Goal: Use online tool/utility: Utilize a website feature to perform a specific function

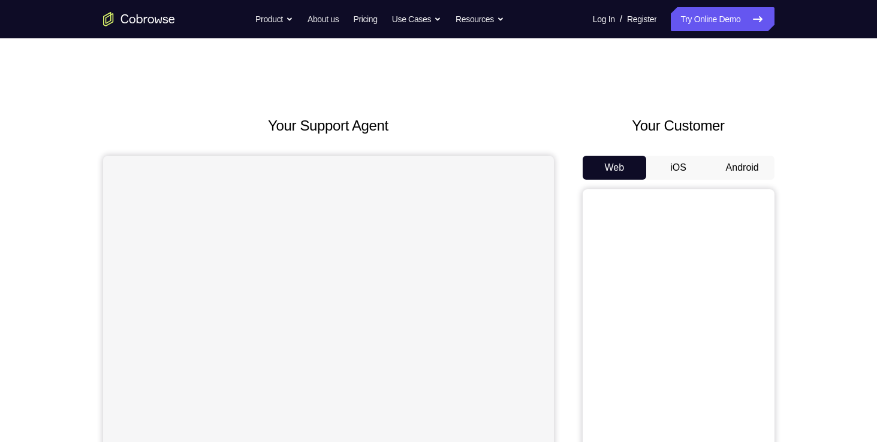
click at [746, 167] on button "Android" at bounding box center [742, 168] width 64 height 24
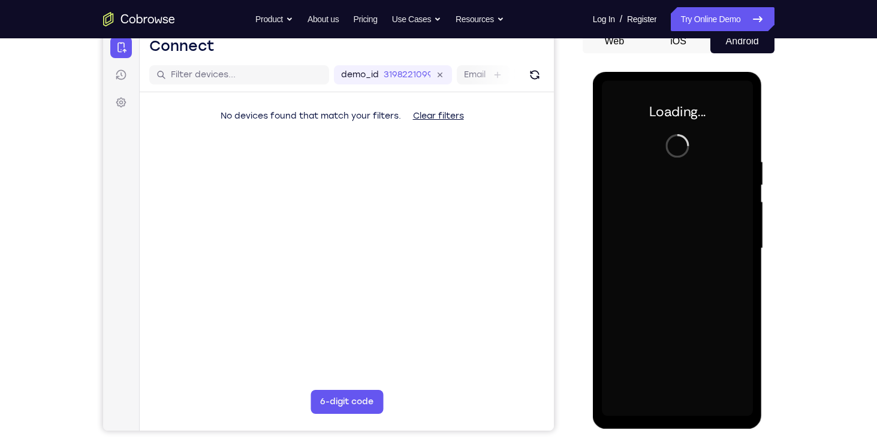
scroll to position [127, 0]
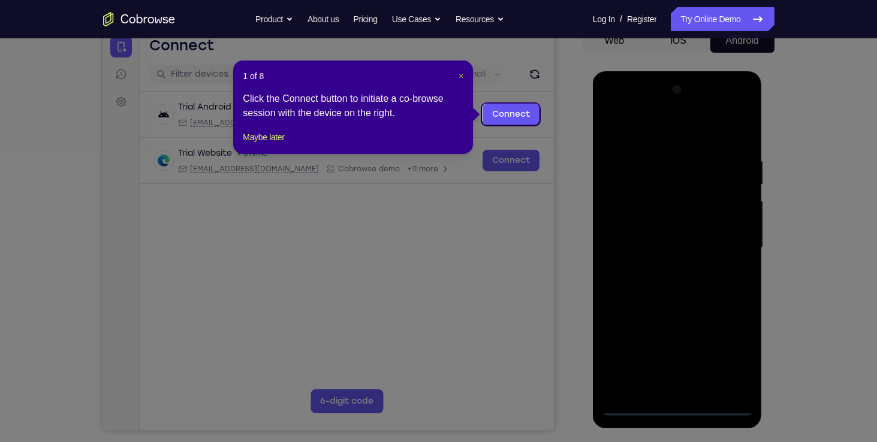
click at [462, 74] on span "×" at bounding box center [461, 76] width 5 height 10
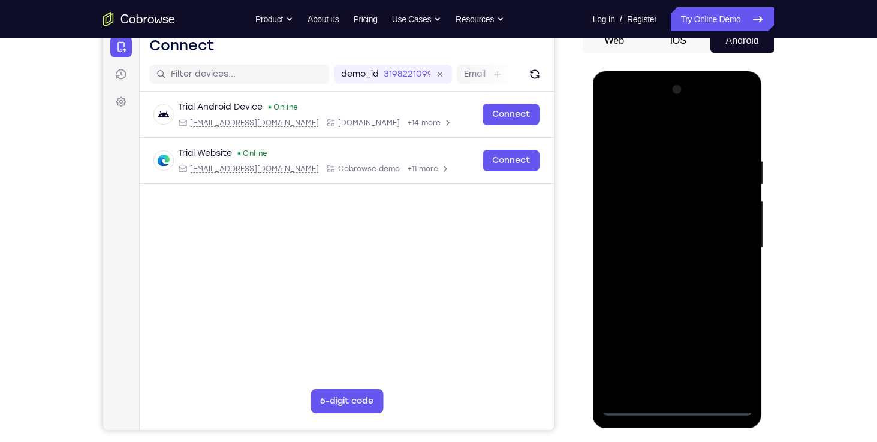
click at [671, 405] on div at bounding box center [677, 248] width 151 height 336
click at [727, 346] on div at bounding box center [677, 248] width 151 height 336
click at [667, 129] on div at bounding box center [677, 248] width 151 height 336
click at [725, 241] on div at bounding box center [677, 248] width 151 height 336
click at [666, 265] on div at bounding box center [677, 248] width 151 height 336
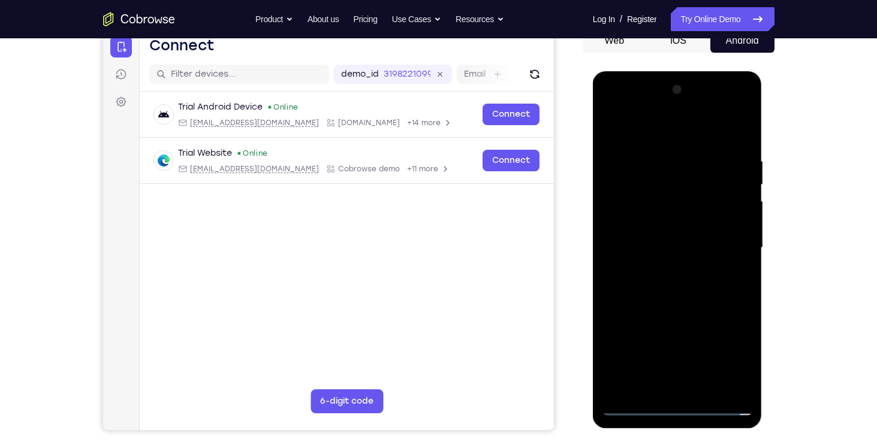
click at [655, 234] on div at bounding box center [677, 248] width 151 height 336
click at [650, 219] on div at bounding box center [677, 248] width 151 height 336
click at [662, 250] on div at bounding box center [677, 248] width 151 height 336
click at [664, 289] on div at bounding box center [677, 248] width 151 height 336
click at [686, 305] on div at bounding box center [677, 248] width 151 height 336
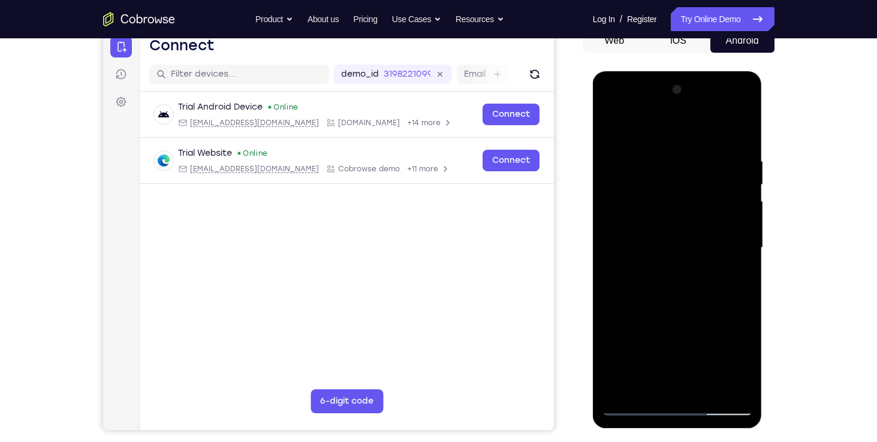
click at [701, 321] on div at bounding box center [677, 248] width 151 height 336
click at [696, 158] on div at bounding box center [677, 248] width 151 height 336
click at [625, 258] on div at bounding box center [677, 248] width 151 height 336
click at [737, 267] on div at bounding box center [677, 248] width 151 height 336
click at [736, 268] on div at bounding box center [677, 248] width 151 height 336
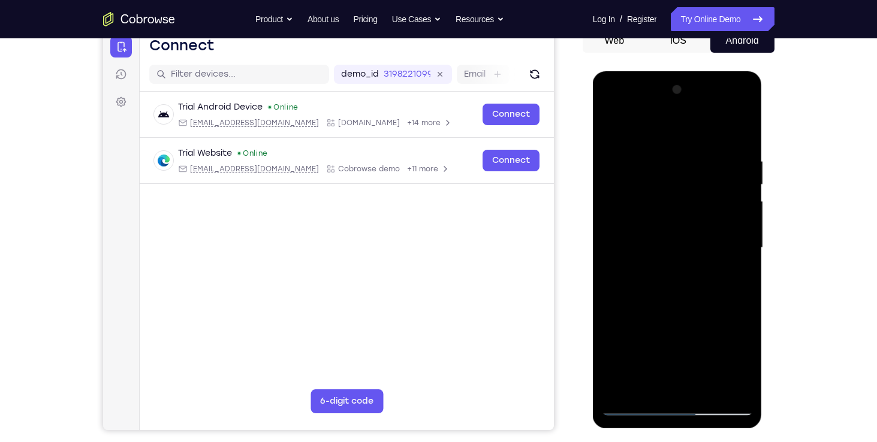
click at [740, 135] on div at bounding box center [677, 248] width 151 height 336
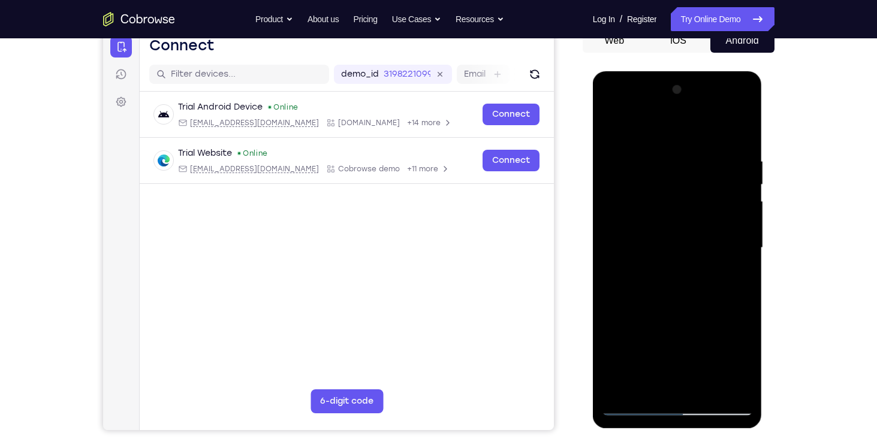
click at [740, 135] on div at bounding box center [677, 248] width 151 height 336
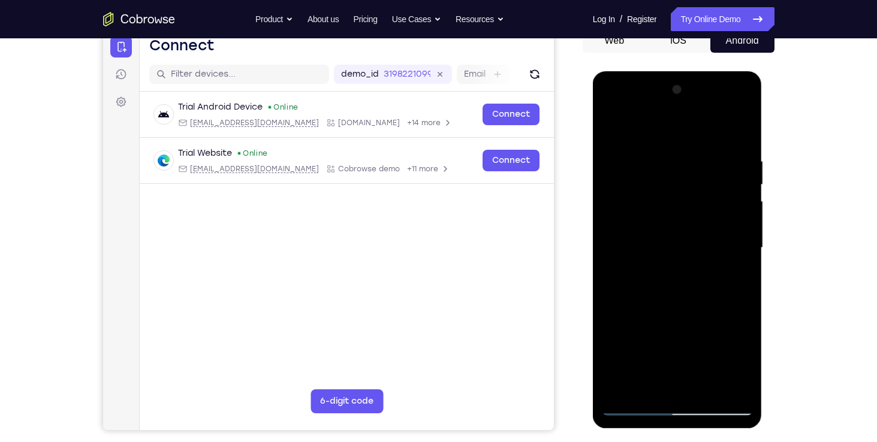
click at [741, 133] on div at bounding box center [677, 248] width 151 height 336
click at [682, 187] on div at bounding box center [677, 248] width 151 height 336
drag, startPoint x: 682, startPoint y: 187, endPoint x: 666, endPoint y: 320, distance: 134.1
click at [666, 320] on div at bounding box center [677, 248] width 151 height 336
drag, startPoint x: 693, startPoint y: 212, endPoint x: 636, endPoint y: 433, distance: 227.8
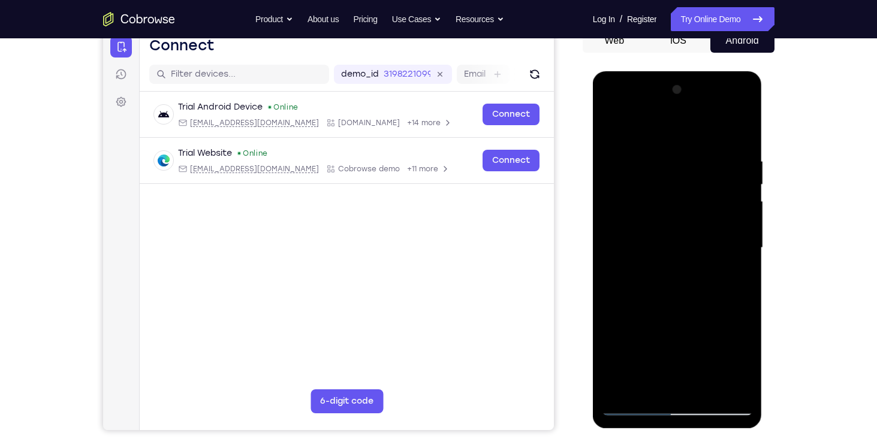
click at [636, 431] on html "Online web based iOS Simulators and Android Emulators. Run iPhone, iPad, Mobile…" at bounding box center [678, 251] width 171 height 360
drag, startPoint x: 683, startPoint y: 185, endPoint x: 634, endPoint y: 408, distance: 228.5
click at [634, 408] on div at bounding box center [677, 248] width 151 height 336
click at [740, 135] on div at bounding box center [677, 248] width 151 height 336
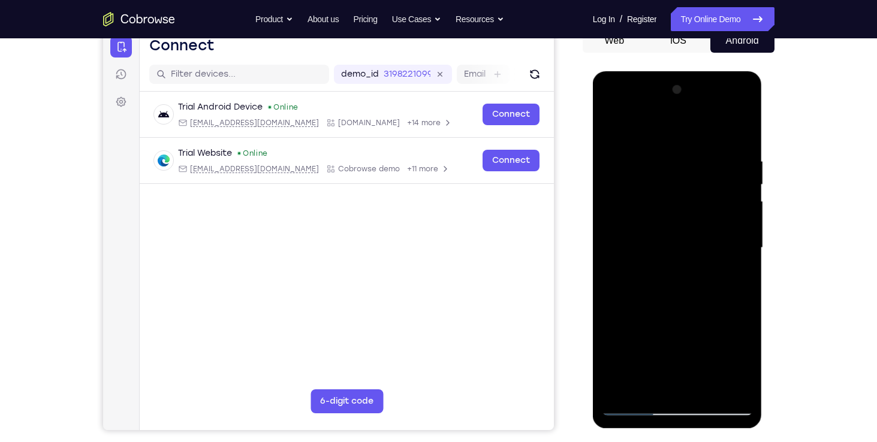
click at [741, 135] on div at bounding box center [677, 248] width 151 height 336
drag, startPoint x: 676, startPoint y: 339, endPoint x: 739, endPoint y: 168, distance: 182.8
click at [739, 168] on div at bounding box center [677, 248] width 151 height 336
drag, startPoint x: 667, startPoint y: 345, endPoint x: 696, endPoint y: 168, distance: 179.8
click at [696, 168] on div at bounding box center [677, 248] width 151 height 336
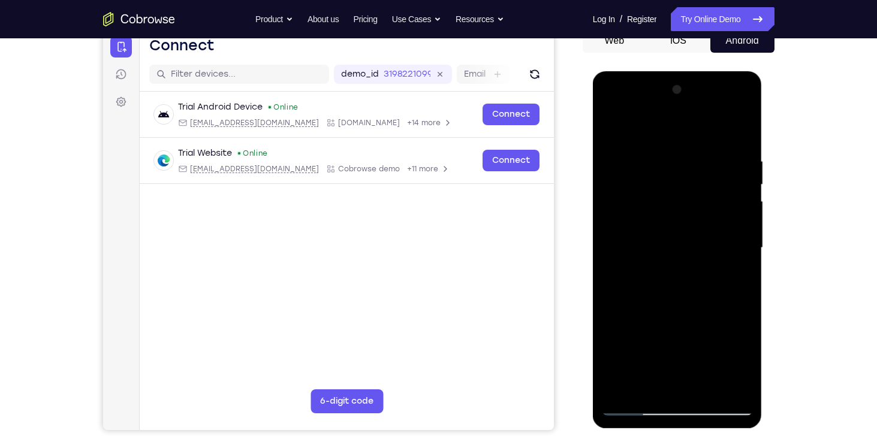
drag, startPoint x: 662, startPoint y: 317, endPoint x: 686, endPoint y: 174, distance: 144.7
click at [686, 174] on div at bounding box center [677, 248] width 151 height 336
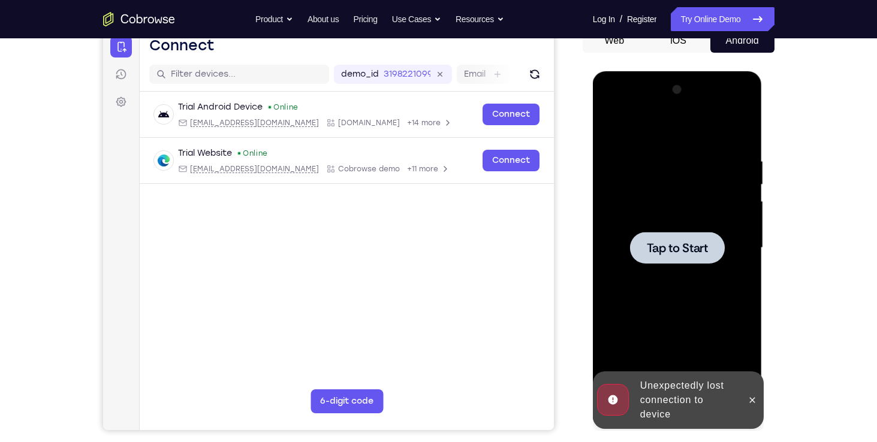
click at [673, 251] on span "Tap to Start" at bounding box center [677, 248] width 61 height 12
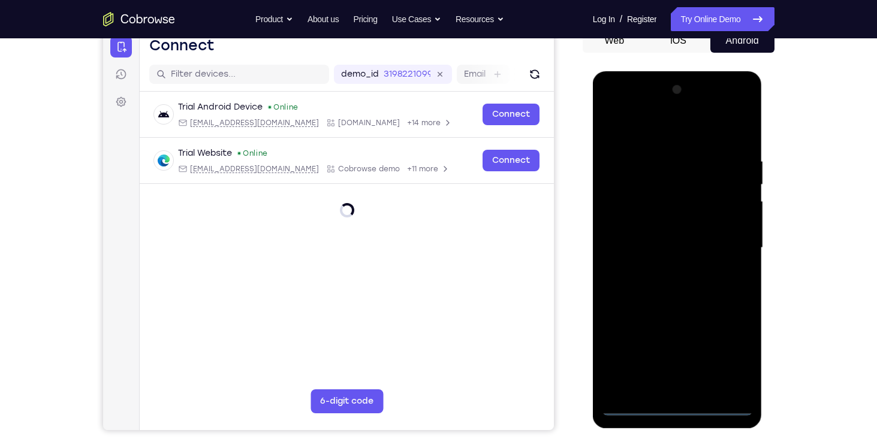
click at [680, 408] on div at bounding box center [677, 248] width 151 height 336
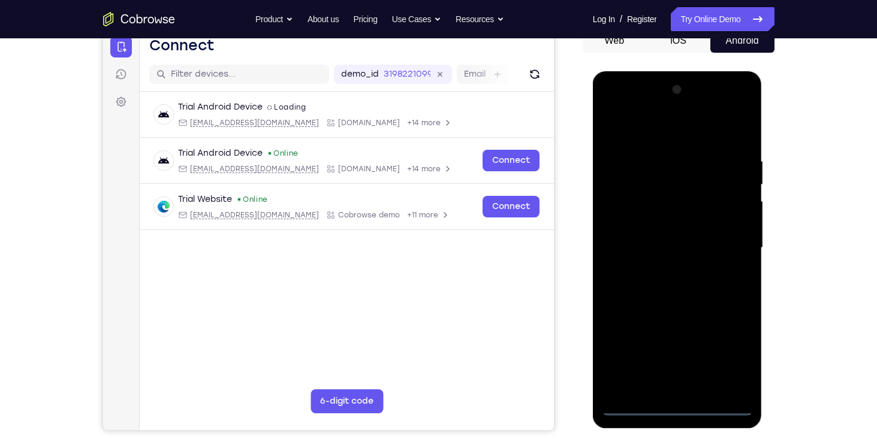
click at [726, 361] on div at bounding box center [677, 248] width 151 height 336
click at [671, 134] on div at bounding box center [677, 248] width 151 height 336
click at [728, 245] on div at bounding box center [677, 248] width 151 height 336
click at [669, 267] on div at bounding box center [677, 248] width 151 height 336
click at [622, 234] on div at bounding box center [677, 248] width 151 height 336
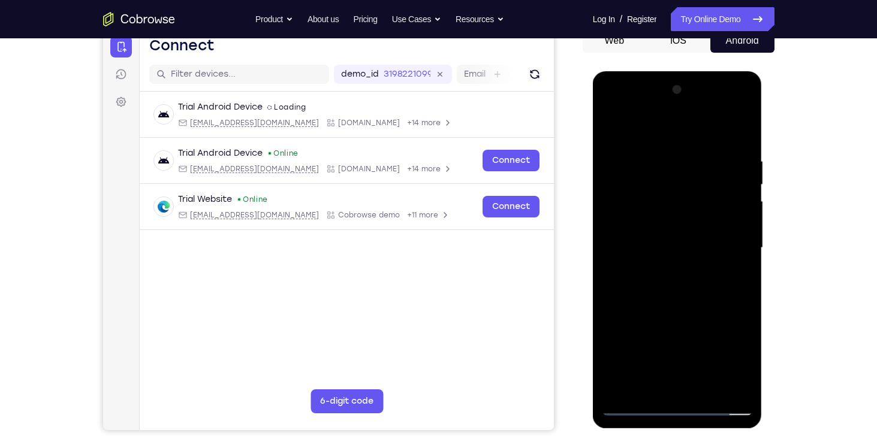
click at [644, 227] on div at bounding box center [677, 248] width 151 height 336
click at [651, 241] on div at bounding box center [677, 248] width 151 height 336
click at [663, 289] on div at bounding box center [677, 248] width 151 height 336
click at [680, 305] on div at bounding box center [677, 248] width 151 height 336
drag, startPoint x: 682, startPoint y: 296, endPoint x: 739, endPoint y: 110, distance: 194.4
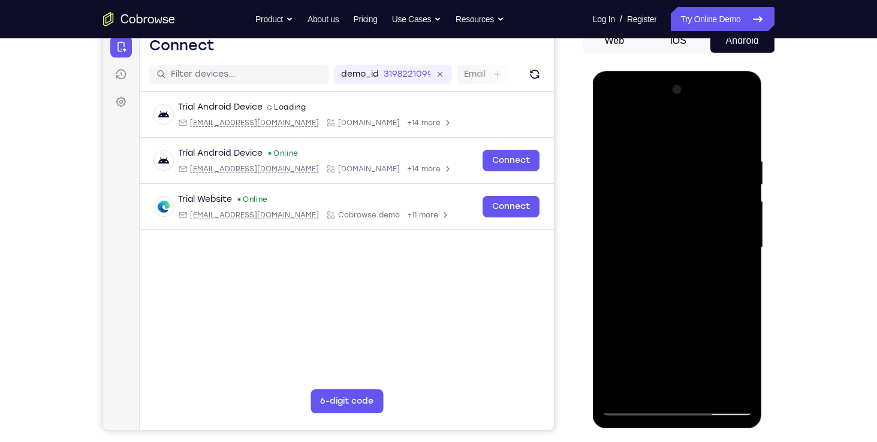
click at [739, 110] on div at bounding box center [677, 248] width 151 height 336
drag, startPoint x: 648, startPoint y: 297, endPoint x: 721, endPoint y: 80, distance: 228.8
click at [721, 80] on div at bounding box center [677, 248] width 151 height 336
drag, startPoint x: 664, startPoint y: 329, endPoint x: 682, endPoint y: 107, distance: 223.2
click at [682, 107] on div at bounding box center [677, 248] width 151 height 336
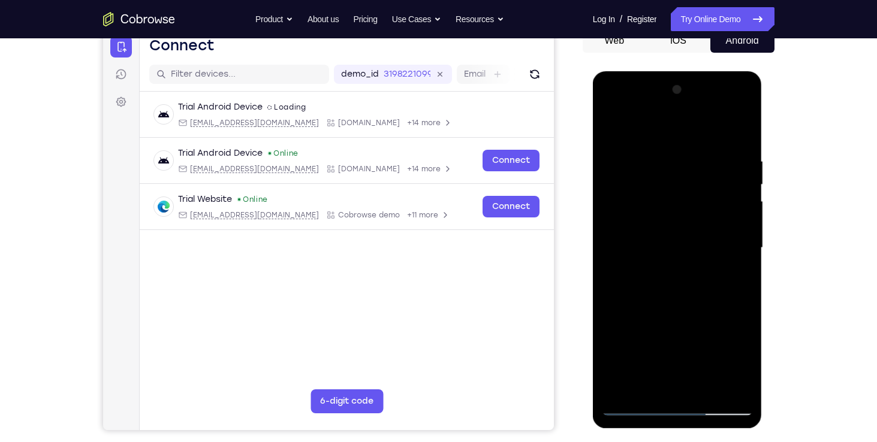
drag, startPoint x: 661, startPoint y: 315, endPoint x: 698, endPoint y: 140, distance: 178.5
click at [698, 140] on div at bounding box center [677, 248] width 151 height 336
drag, startPoint x: 683, startPoint y: 312, endPoint x: 683, endPoint y: 127, distance: 185.2
click at [683, 127] on div at bounding box center [677, 248] width 151 height 336
drag, startPoint x: 667, startPoint y: 315, endPoint x: 717, endPoint y: 100, distance: 221.0
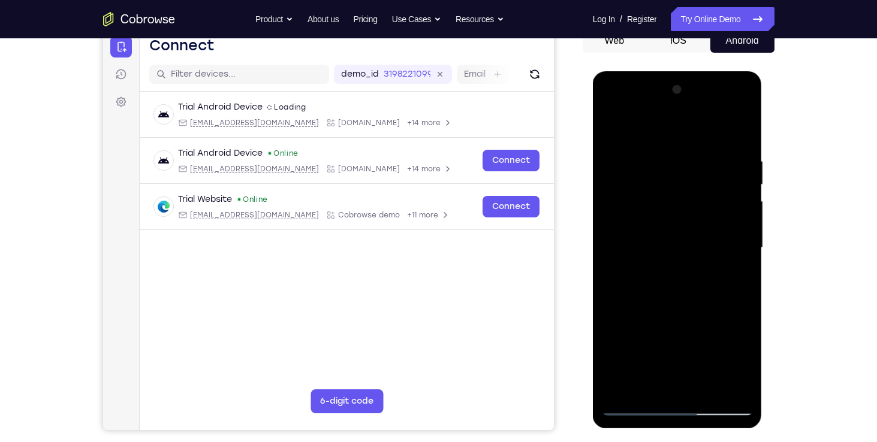
click at [717, 100] on div at bounding box center [677, 248] width 151 height 336
drag, startPoint x: 677, startPoint y: 305, endPoint x: 722, endPoint y: 123, distance: 186.7
click at [722, 123] on div at bounding box center [677, 248] width 151 height 336
click at [742, 185] on div at bounding box center [677, 248] width 151 height 336
drag, startPoint x: 673, startPoint y: 306, endPoint x: 674, endPoint y: 342, distance: 35.4
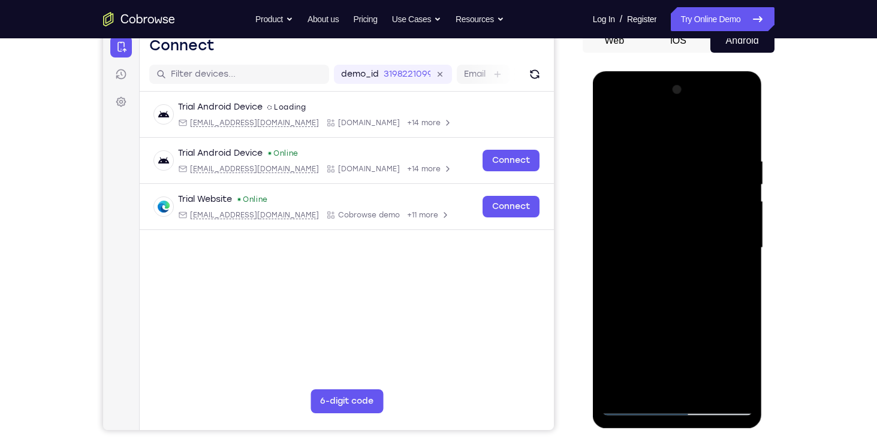
click at [674, 342] on div at bounding box center [677, 248] width 151 height 336
drag, startPoint x: 713, startPoint y: 152, endPoint x: 704, endPoint y: 285, distance: 132.7
click at [704, 285] on div at bounding box center [677, 248] width 151 height 336
drag, startPoint x: 714, startPoint y: 156, endPoint x: 713, endPoint y: 224, distance: 67.1
click at [713, 224] on div at bounding box center [677, 248] width 151 height 336
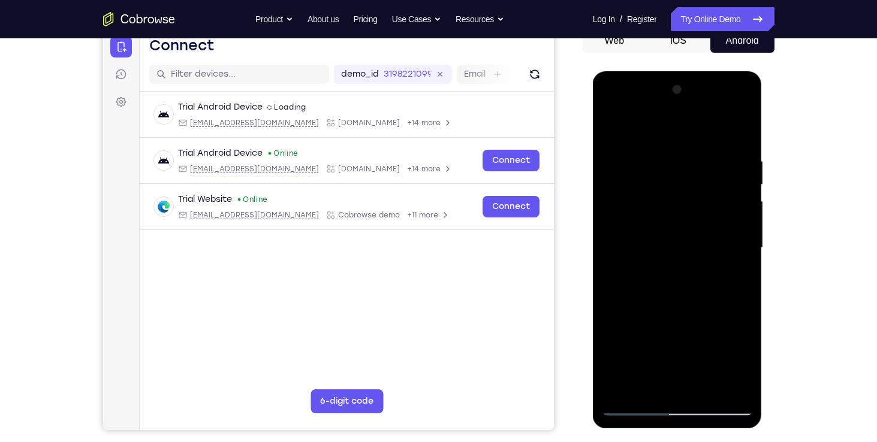
drag, startPoint x: 713, startPoint y: 143, endPoint x: 704, endPoint y: 218, distance: 75.4
click at [704, 218] on div at bounding box center [677, 248] width 151 height 336
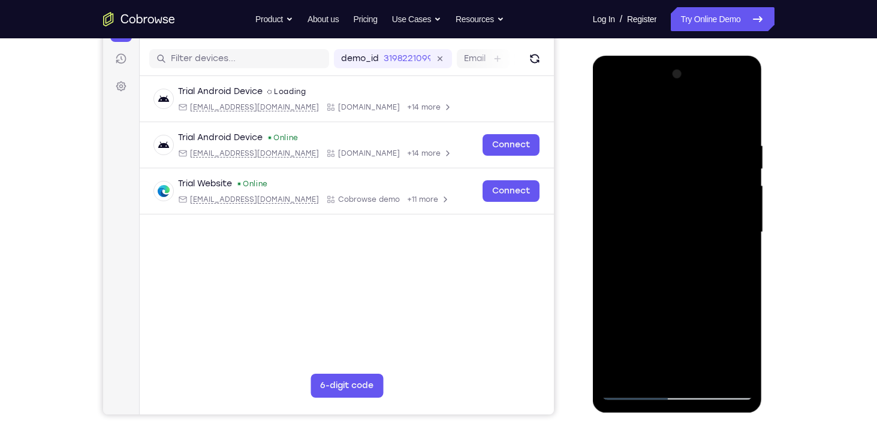
scroll to position [138, 0]
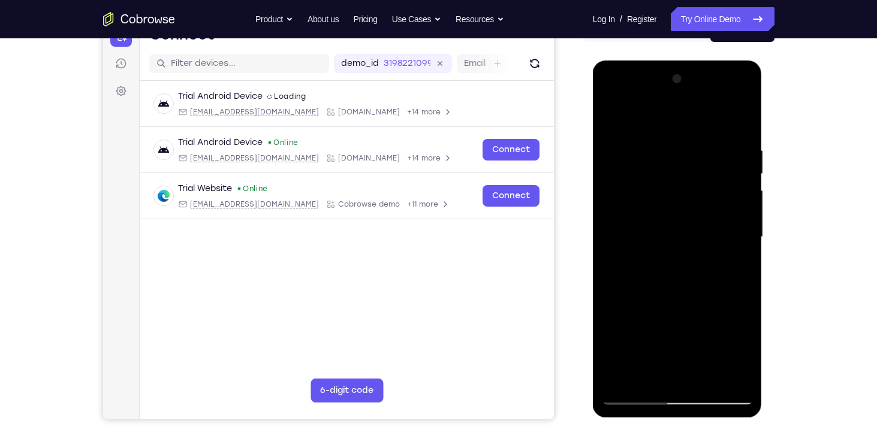
drag, startPoint x: 697, startPoint y: 152, endPoint x: 695, endPoint y: 217, distance: 65.4
click at [695, 217] on div at bounding box center [677, 238] width 151 height 336
drag, startPoint x: 709, startPoint y: 132, endPoint x: 696, endPoint y: 273, distance: 141.4
click at [696, 273] on div at bounding box center [677, 238] width 151 height 336
drag, startPoint x: 684, startPoint y: 123, endPoint x: 679, endPoint y: 257, distance: 133.2
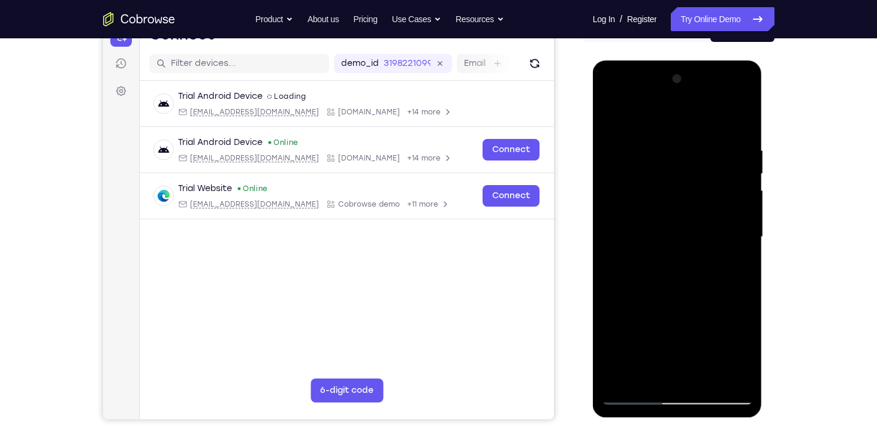
click at [679, 257] on div at bounding box center [677, 238] width 151 height 336
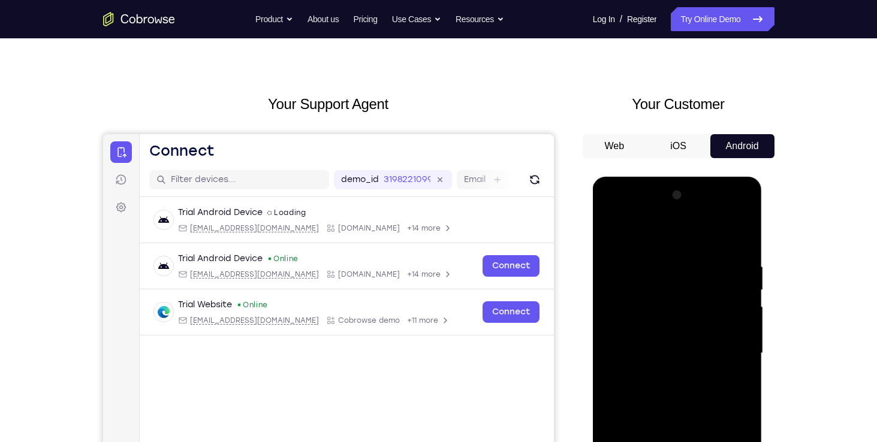
scroll to position [1, 0]
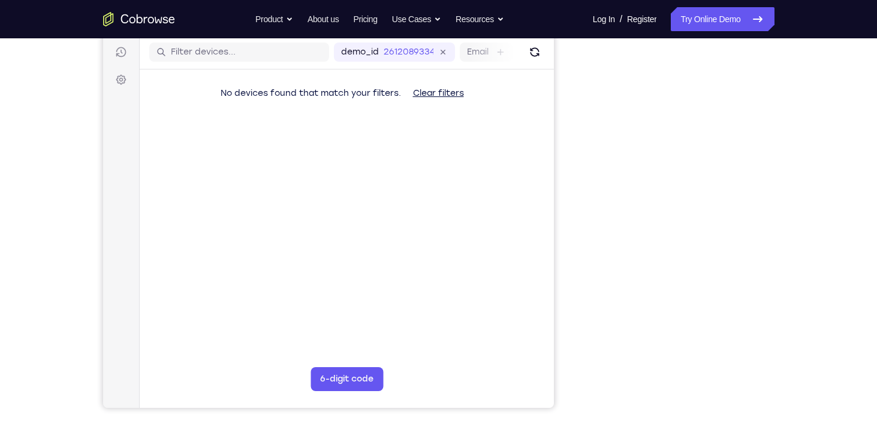
scroll to position [150, 0]
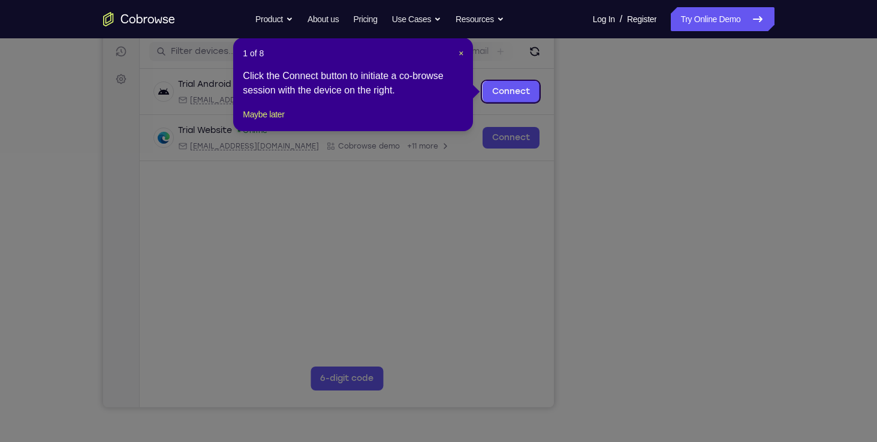
click at [456, 47] on header "1 of 8 ×" at bounding box center [353, 53] width 221 height 12
click at [457, 49] on header "1 of 8 ×" at bounding box center [353, 53] width 221 height 12
click at [460, 53] on span "×" at bounding box center [461, 54] width 5 height 10
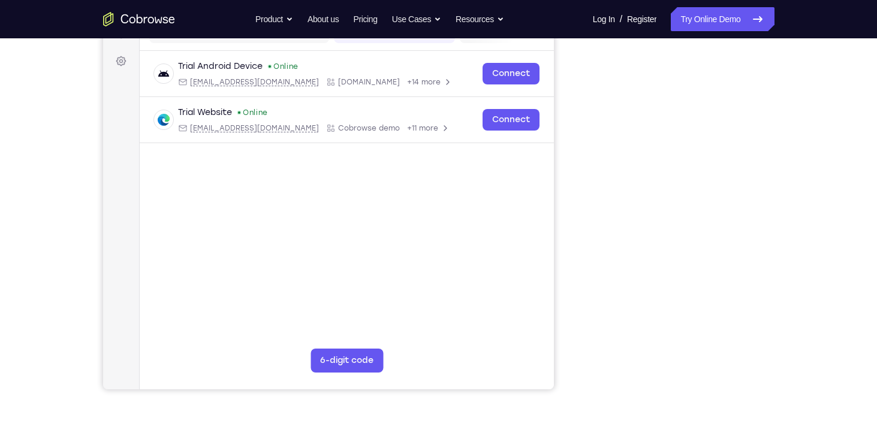
scroll to position [168, 0]
click at [722, 28] on link "Try Online Demo" at bounding box center [722, 19] width 103 height 24
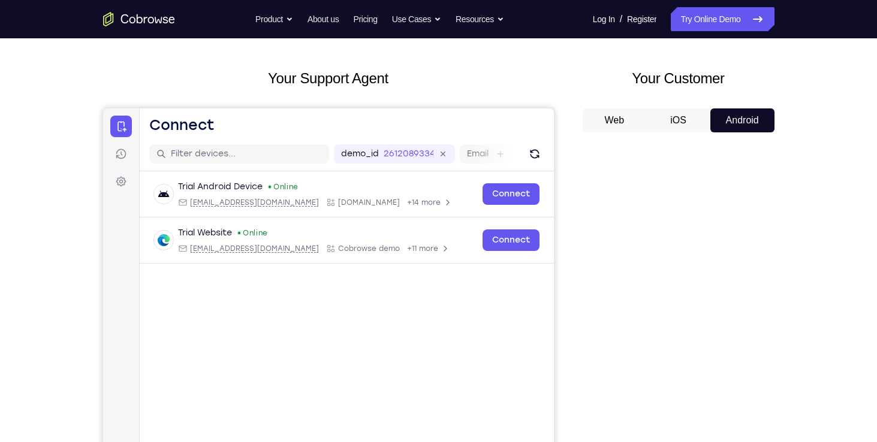
scroll to position [46, 0]
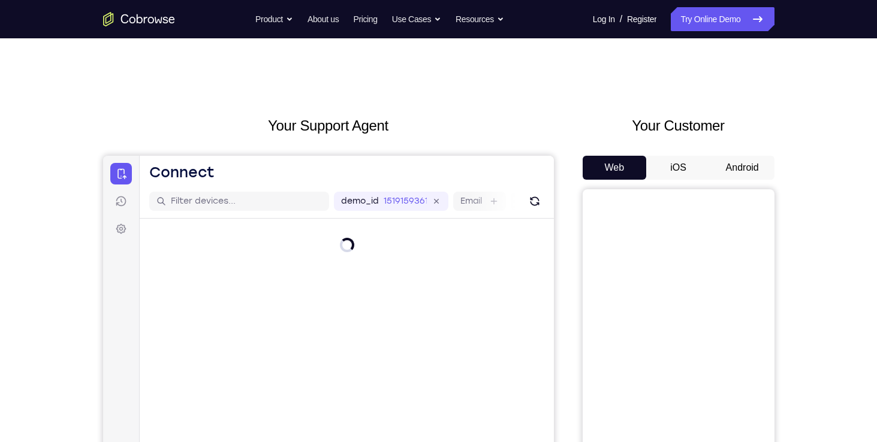
click at [734, 173] on button "Android" at bounding box center [742, 168] width 64 height 24
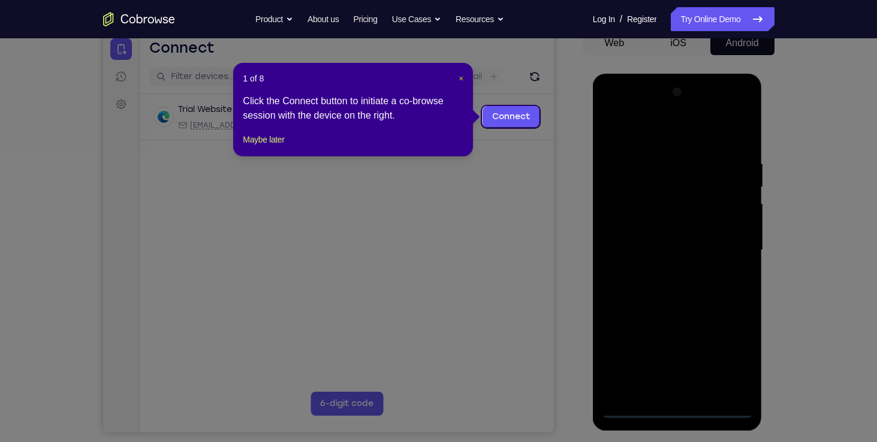
click at [459, 79] on span "×" at bounding box center [461, 79] width 5 height 10
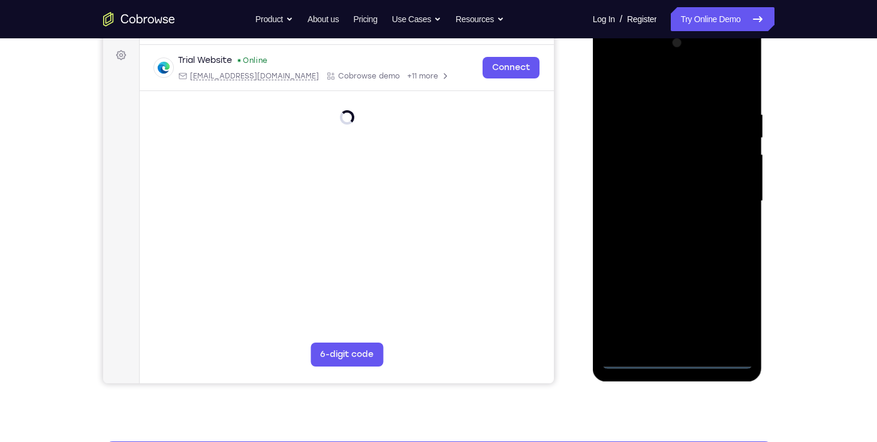
scroll to position [174, 0]
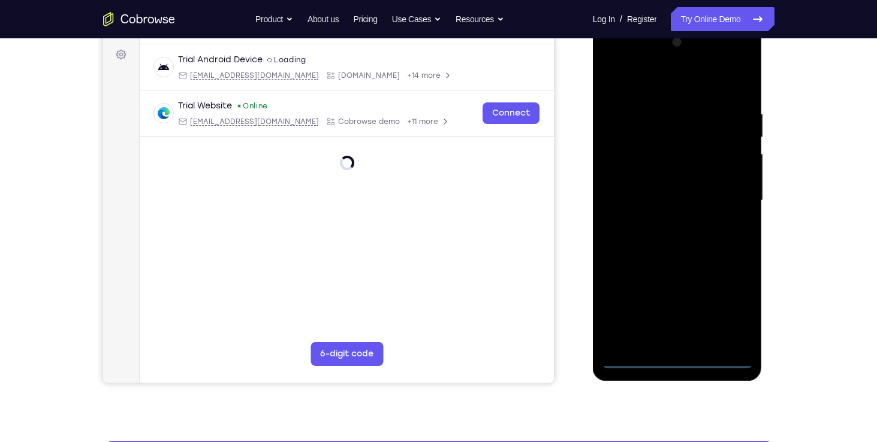
click at [680, 364] on div at bounding box center [677, 201] width 151 height 336
click at [734, 307] on div at bounding box center [677, 201] width 151 height 336
click at [658, 93] on div at bounding box center [677, 201] width 151 height 336
click at [622, 167] on div at bounding box center [677, 201] width 151 height 336
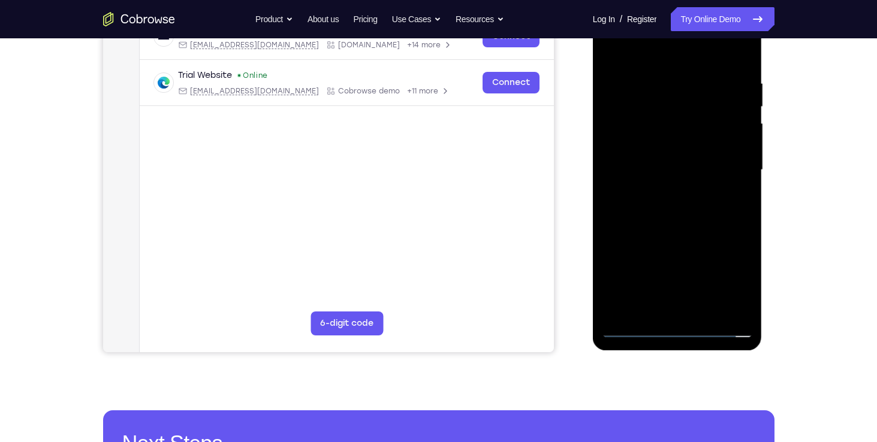
scroll to position [212, 0]
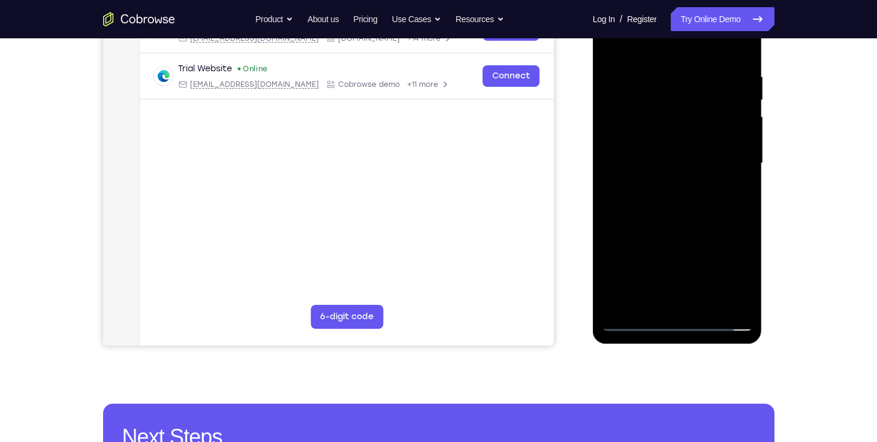
click at [657, 307] on div at bounding box center [677, 164] width 151 height 336
click at [637, 165] on div at bounding box center [677, 164] width 151 height 336
click at [641, 154] on div at bounding box center [677, 164] width 151 height 336
click at [642, 179] on div at bounding box center [677, 164] width 151 height 336
click at [649, 171] on div at bounding box center [677, 164] width 151 height 336
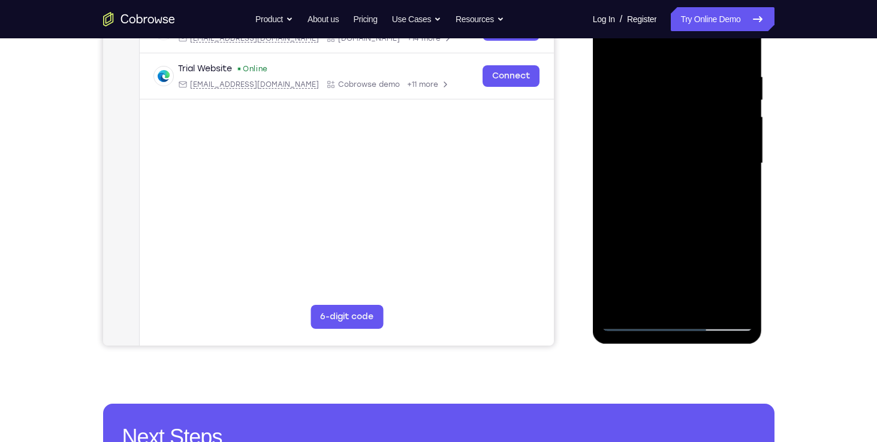
click at [741, 305] on div at bounding box center [677, 164] width 151 height 336
drag, startPoint x: 706, startPoint y: 194, endPoint x: 713, endPoint y: 153, distance: 41.4
click at [713, 153] on div at bounding box center [677, 164] width 151 height 336
click at [685, 198] on div at bounding box center [677, 164] width 151 height 336
click at [675, 58] on div at bounding box center [677, 164] width 151 height 336
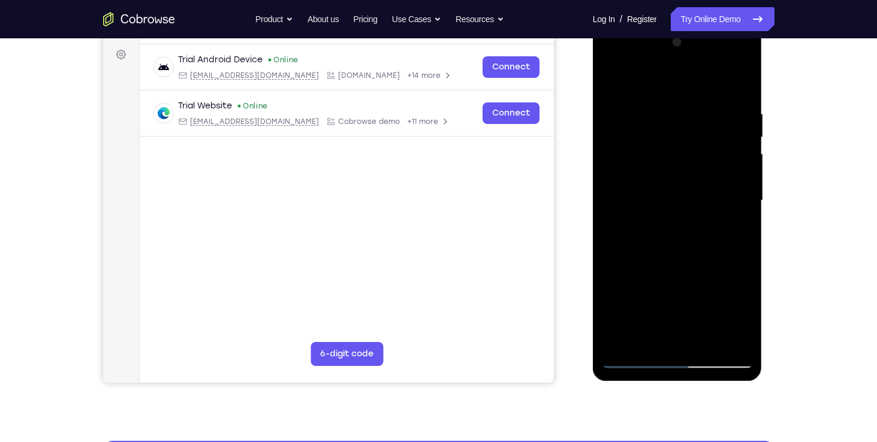
scroll to position [174, 0]
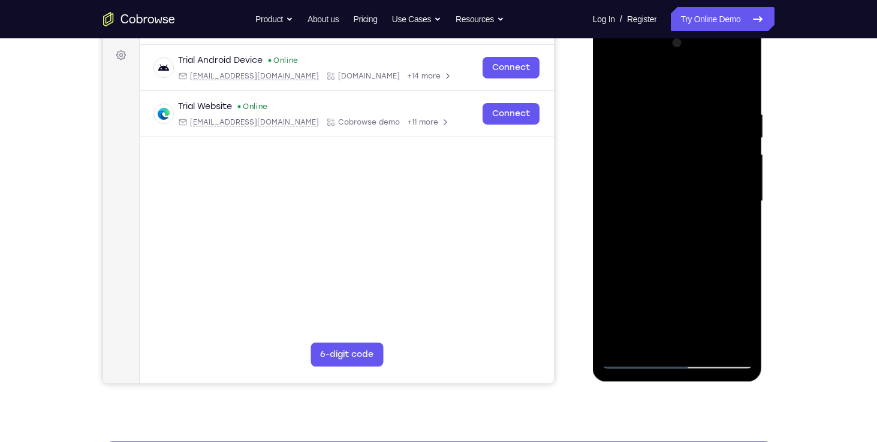
click at [749, 60] on div at bounding box center [677, 202] width 151 height 336
click at [742, 290] on div at bounding box center [677, 202] width 151 height 336
click at [686, 224] on div at bounding box center [677, 202] width 151 height 336
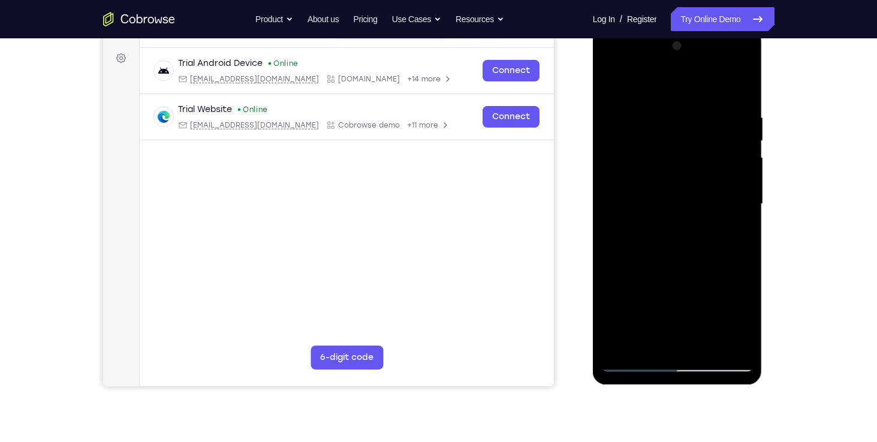
drag, startPoint x: 664, startPoint y: 88, endPoint x: 674, endPoint y: 233, distance: 144.8
click at [674, 233] on div at bounding box center [677, 205] width 151 height 336
click at [623, 79] on div at bounding box center [677, 205] width 151 height 336
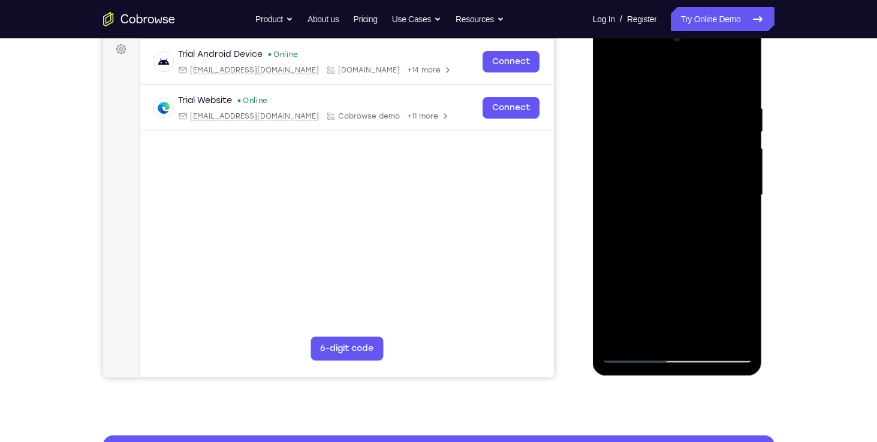
scroll to position [180, 0]
click at [743, 333] on div at bounding box center [677, 195] width 151 height 336
click at [617, 139] on div at bounding box center [677, 195] width 151 height 336
click at [666, 205] on div at bounding box center [677, 195] width 151 height 336
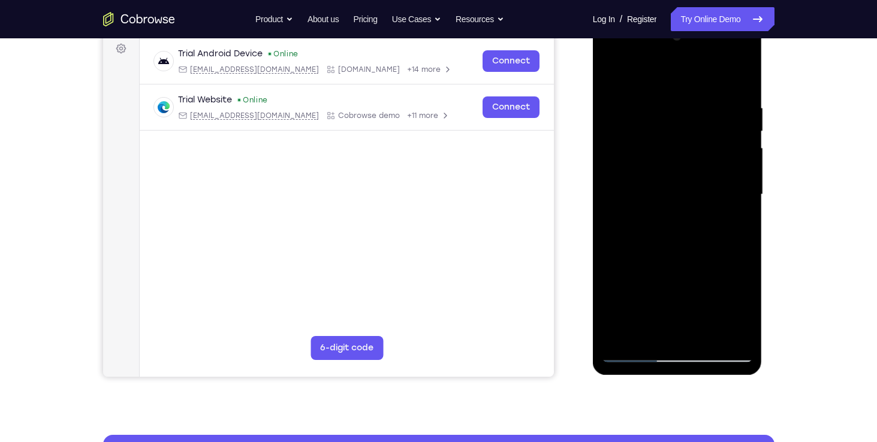
click at [626, 165] on div at bounding box center [677, 195] width 151 height 336
click at [636, 171] on div at bounding box center [677, 195] width 151 height 336
click at [638, 351] on div at bounding box center [677, 195] width 151 height 336
click at [632, 353] on div at bounding box center [677, 195] width 151 height 336
click at [632, 352] on div at bounding box center [677, 195] width 151 height 336
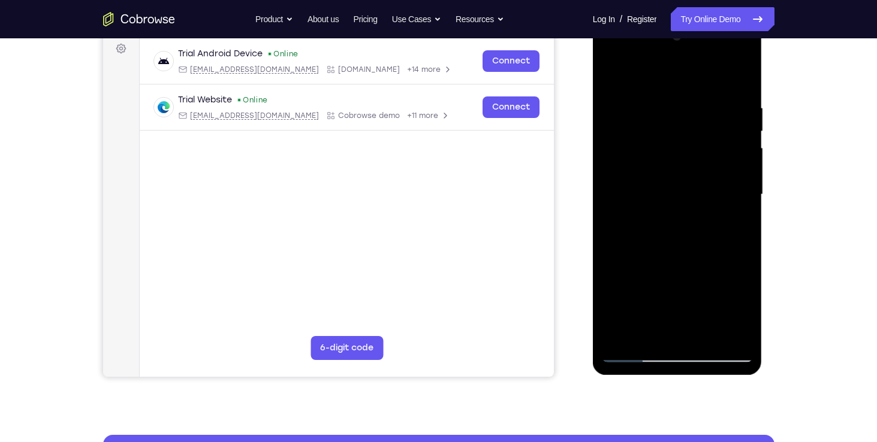
click at [745, 336] on div at bounding box center [677, 195] width 151 height 336
click at [625, 261] on div at bounding box center [677, 195] width 151 height 336
click at [623, 70] on div at bounding box center [677, 195] width 151 height 336
click at [626, 261] on div at bounding box center [677, 195] width 151 height 336
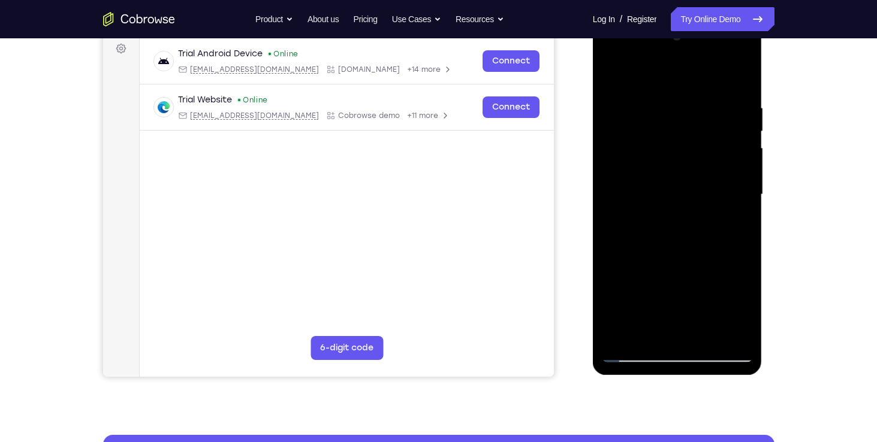
click at [679, 97] on div at bounding box center [677, 195] width 151 height 336
click at [678, 86] on div at bounding box center [677, 195] width 151 height 336
drag, startPoint x: 646, startPoint y: 238, endPoint x: 654, endPoint y: 156, distance: 82.0
click at [654, 156] on div at bounding box center [677, 195] width 151 height 336
drag, startPoint x: 644, startPoint y: 258, endPoint x: 647, endPoint y: 185, distance: 73.8
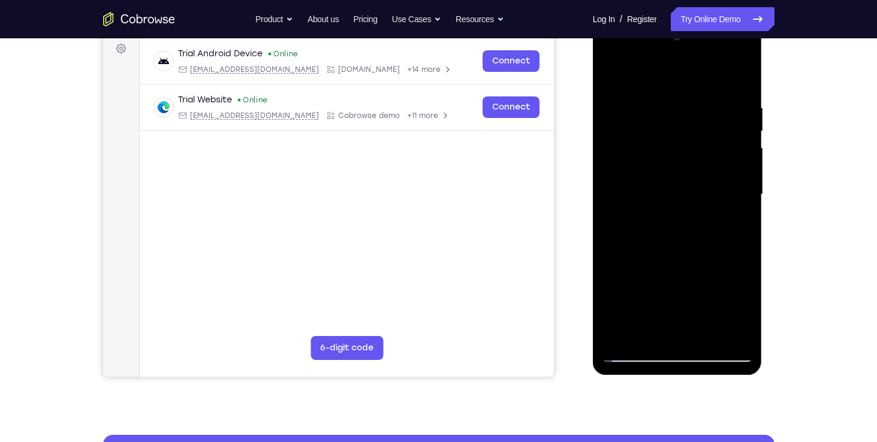
click at [647, 185] on div at bounding box center [677, 195] width 151 height 336
drag, startPoint x: 634, startPoint y: 300, endPoint x: 636, endPoint y: 188, distance: 112.7
click at [636, 188] on div at bounding box center [677, 195] width 151 height 336
drag, startPoint x: 630, startPoint y: 233, endPoint x: 644, endPoint y: 174, distance: 60.5
click at [644, 174] on div at bounding box center [677, 195] width 151 height 336
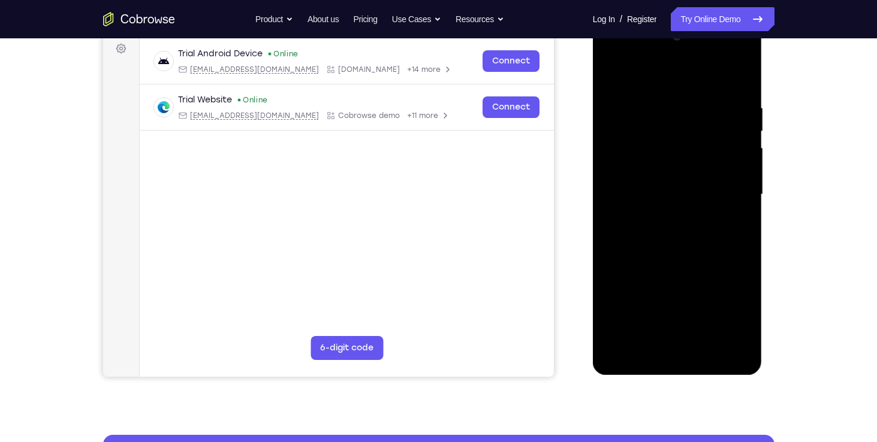
click at [752, 76] on div at bounding box center [677, 195] width 151 height 336
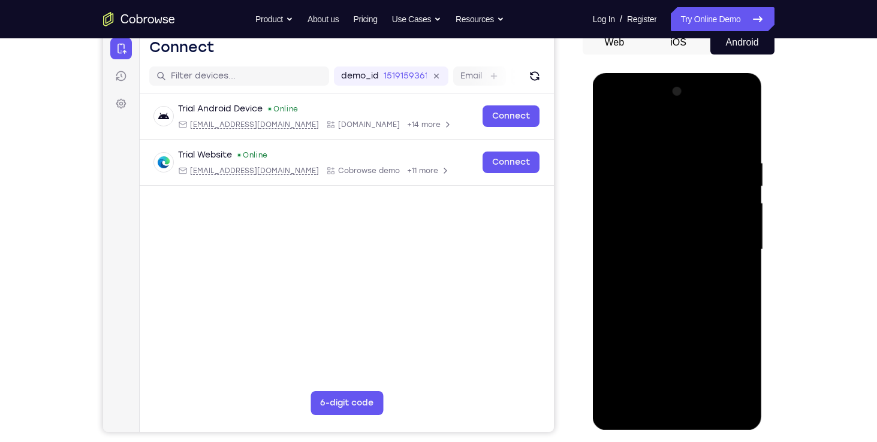
scroll to position [123, 0]
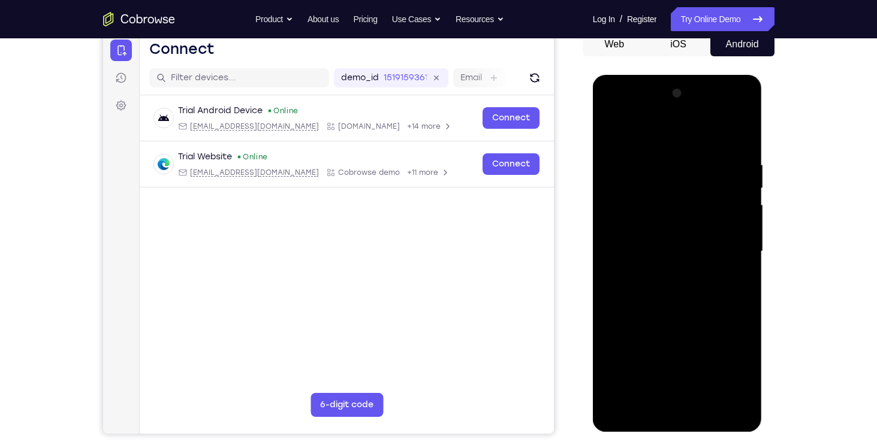
click at [748, 130] on div at bounding box center [677, 252] width 151 height 336
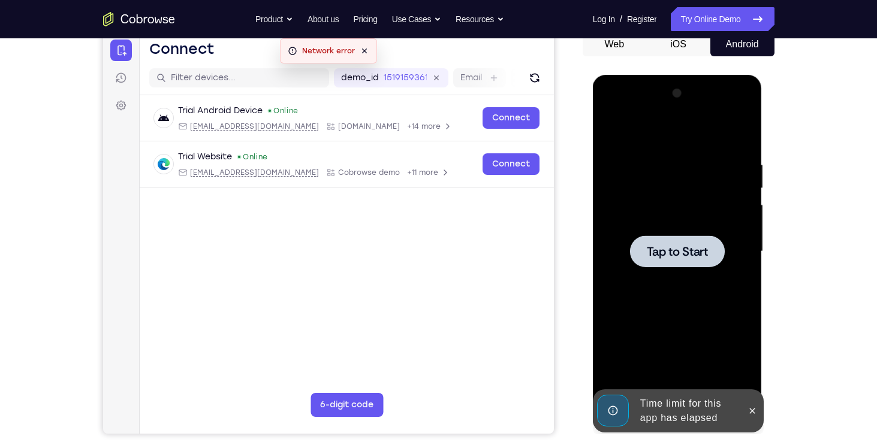
click at [710, 248] on div at bounding box center [677, 252] width 95 height 32
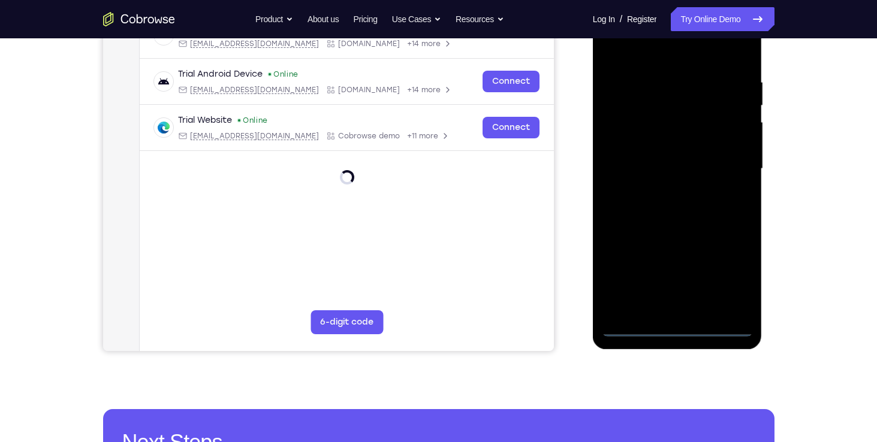
scroll to position [209, 0]
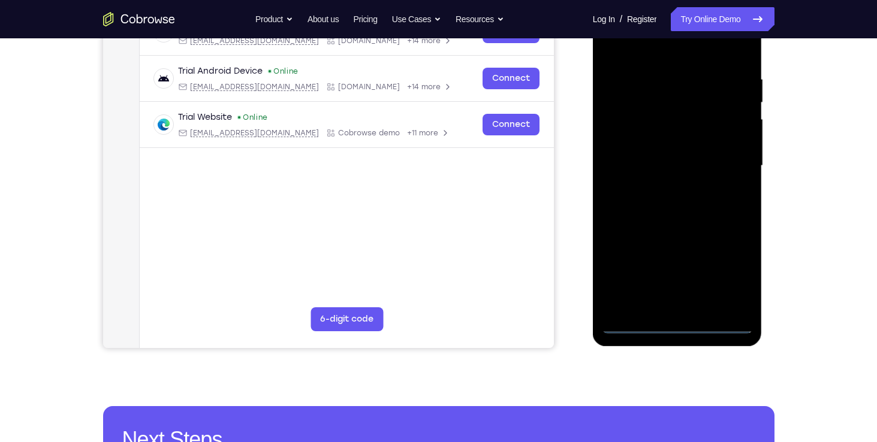
click at [677, 326] on div at bounding box center [677, 166] width 151 height 336
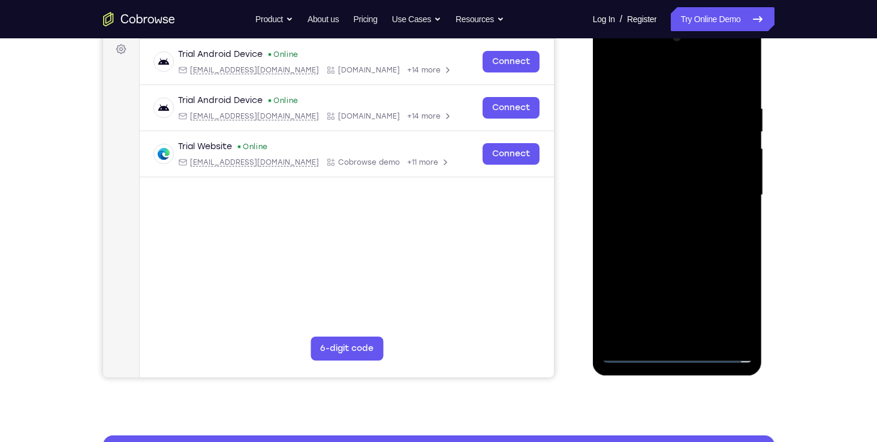
scroll to position [180, 0]
click at [718, 55] on div at bounding box center [677, 196] width 151 height 336
click at [677, 357] on div at bounding box center [677, 196] width 151 height 336
click at [734, 305] on div at bounding box center [677, 196] width 151 height 336
click at [658, 76] on div at bounding box center [677, 196] width 151 height 336
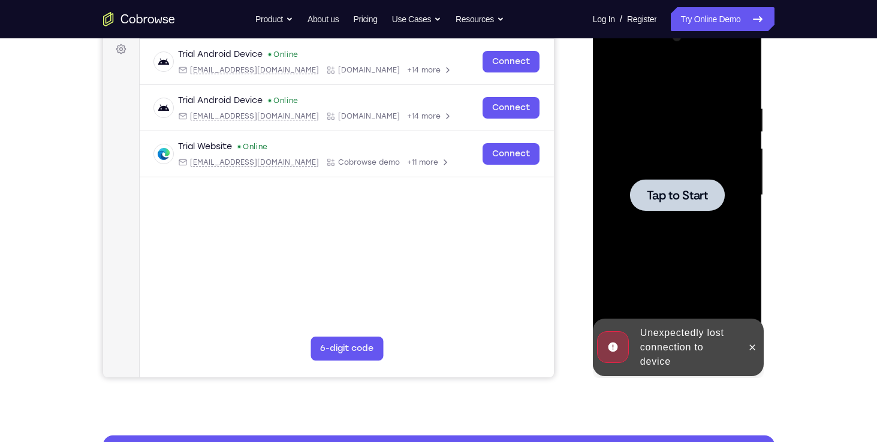
click at [695, 198] on span "Tap to Start" at bounding box center [677, 195] width 61 height 12
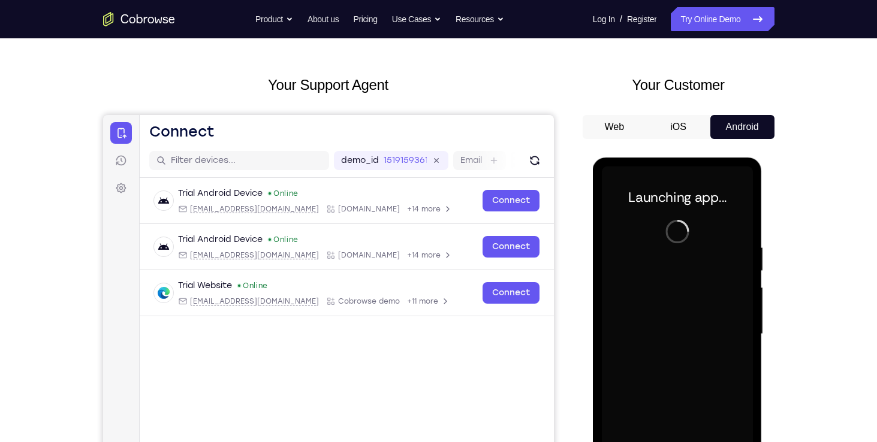
scroll to position [41, 0]
